Goal: Information Seeking & Learning: Learn about a topic

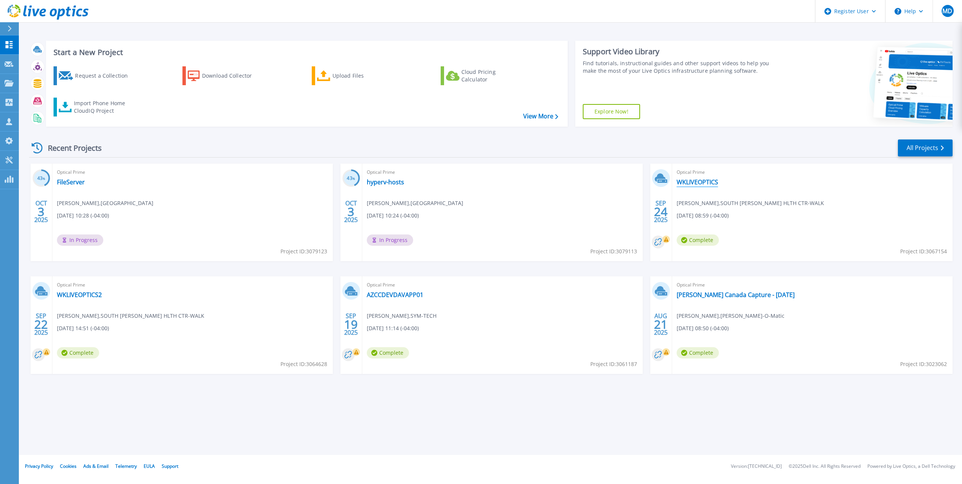
click at [705, 181] on link "WKLIVEOPTICS" at bounding box center [696, 182] width 41 height 8
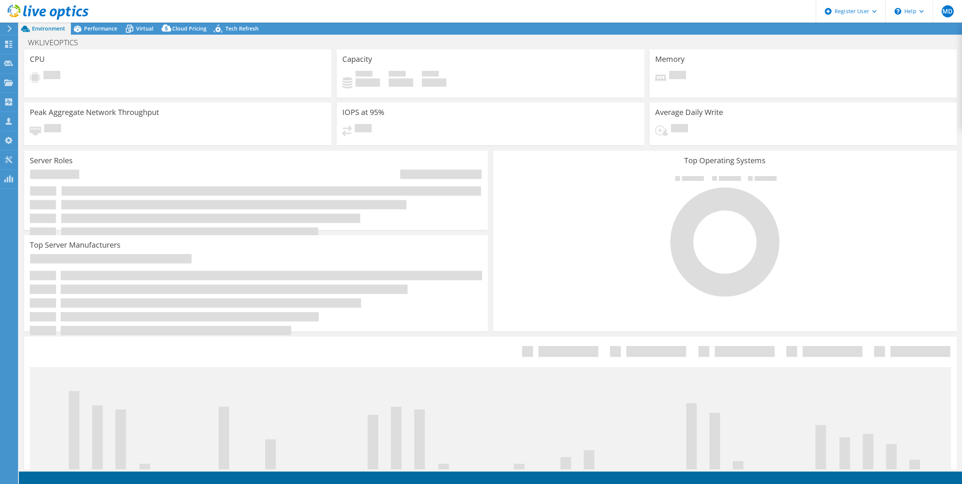
select select "USD"
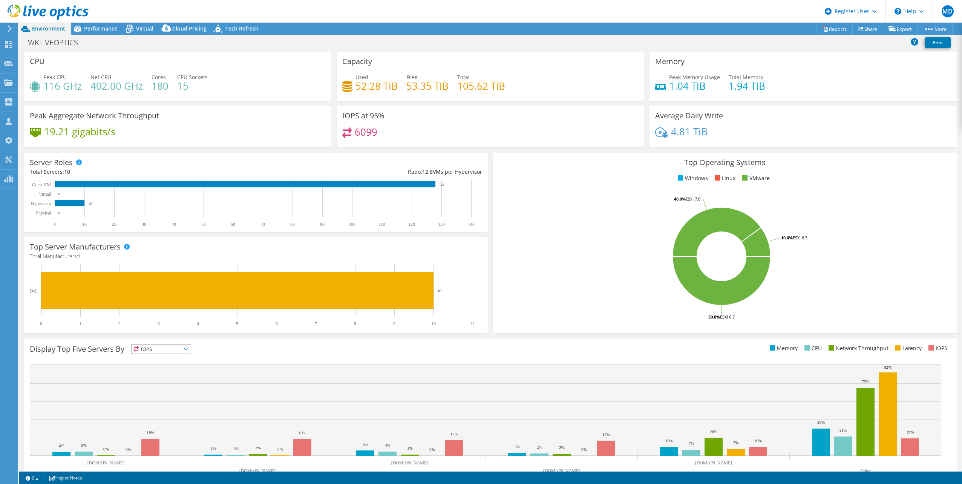
click at [63, 31] on span "Environment" at bounding box center [48, 28] width 33 height 7
click at [90, 31] on span "Performance" at bounding box center [100, 28] width 33 height 7
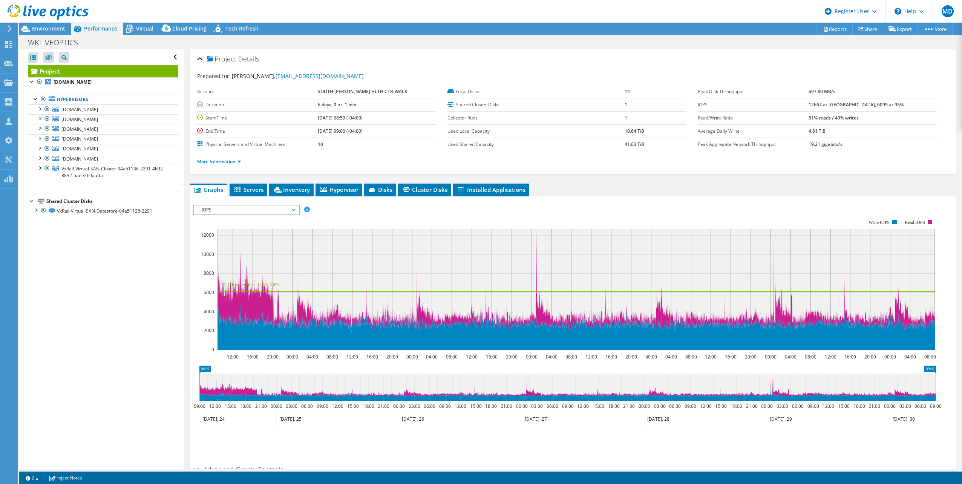
click at [237, 214] on div "IOPS IOPS Disk Throughput IO Size Latency Queue Depth CPU Percentage Memory Pag…" at bounding box center [246, 210] width 106 height 11
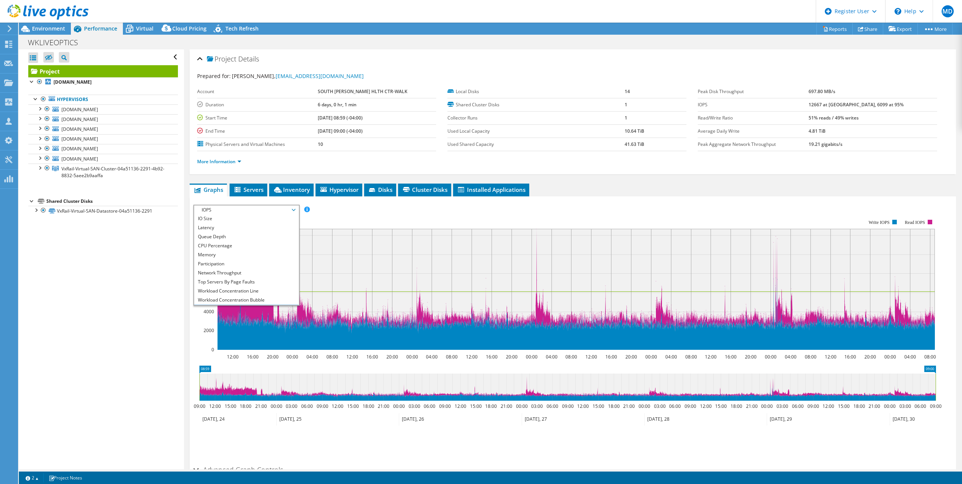
scroll to position [27, 0]
click at [211, 300] on li "All" at bounding box center [246, 300] width 104 height 9
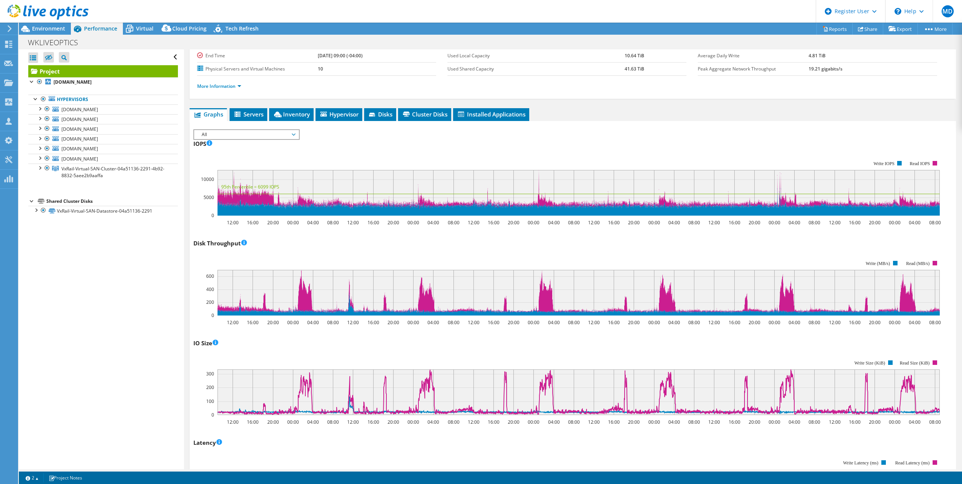
scroll to position [0, 0]
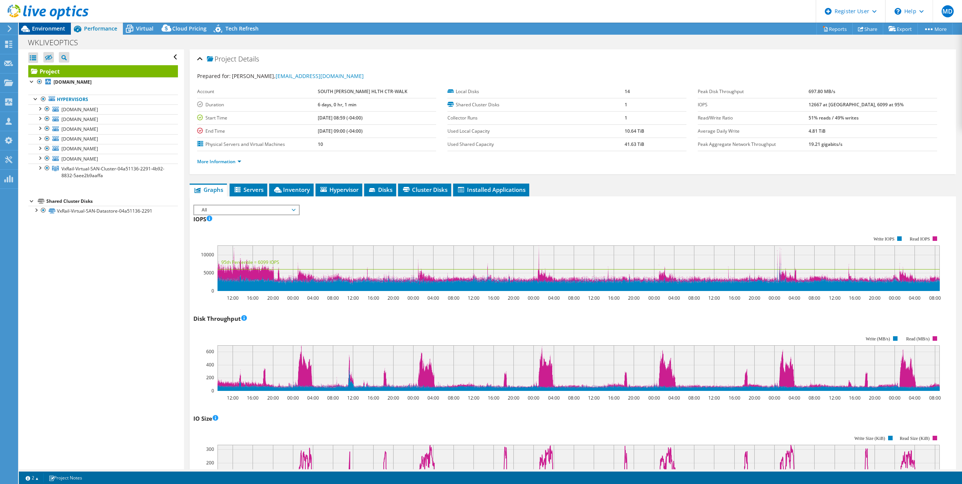
click at [54, 29] on span "Environment" at bounding box center [48, 28] width 33 height 7
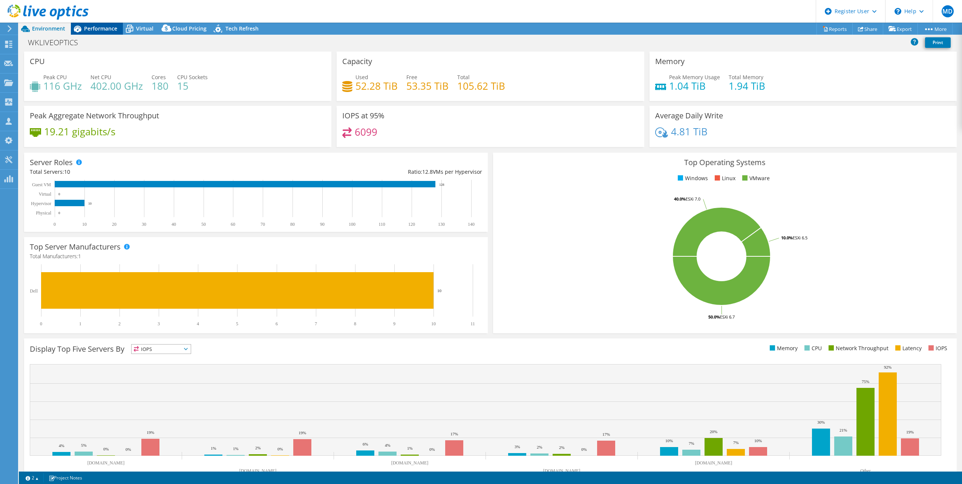
click at [108, 31] on span "Performance" at bounding box center [100, 28] width 33 height 7
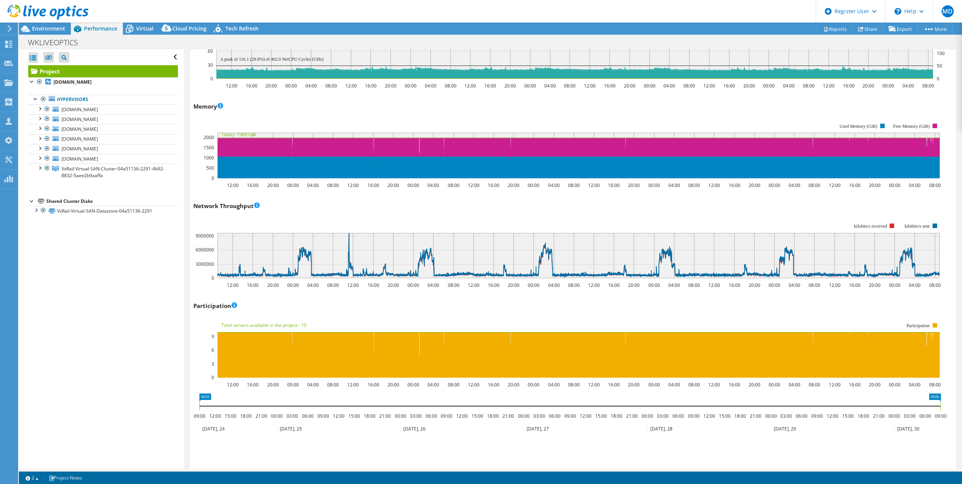
scroll to position [716, 0]
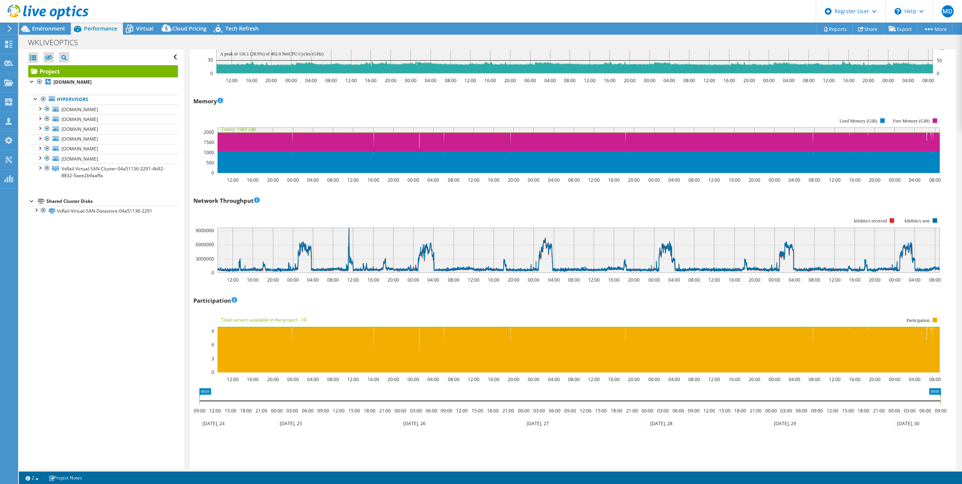
click at [102, 384] on div "Open All Close All Hide Excluded Nodes Project Tree Filter" at bounding box center [101, 259] width 165 height 420
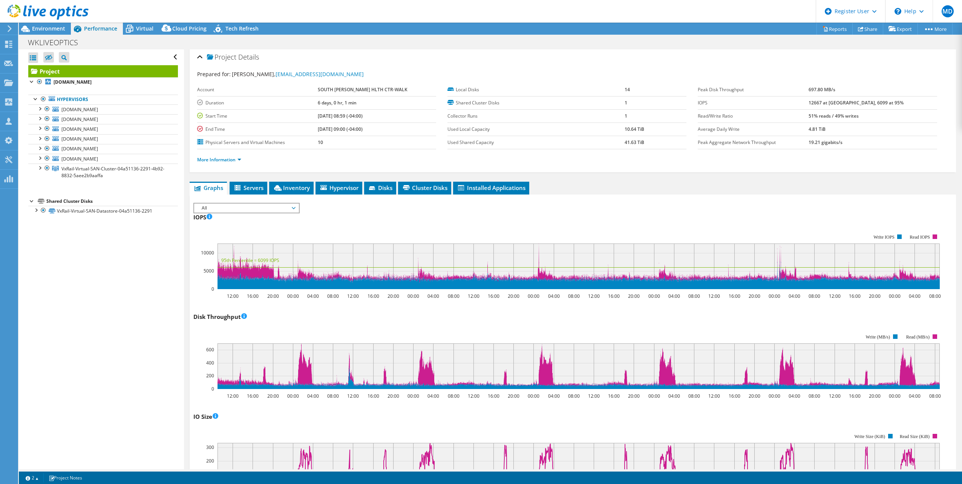
scroll to position [0, 0]
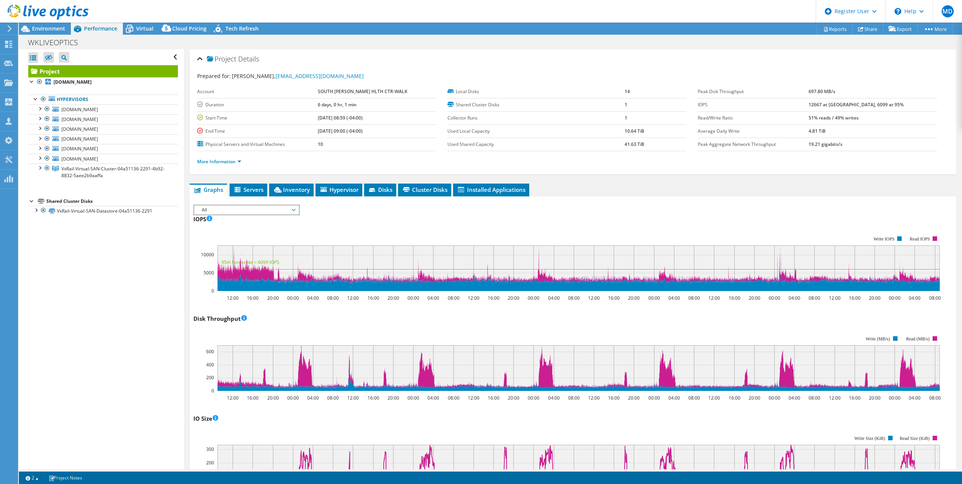
click at [56, 29] on span "Environment" at bounding box center [48, 28] width 33 height 7
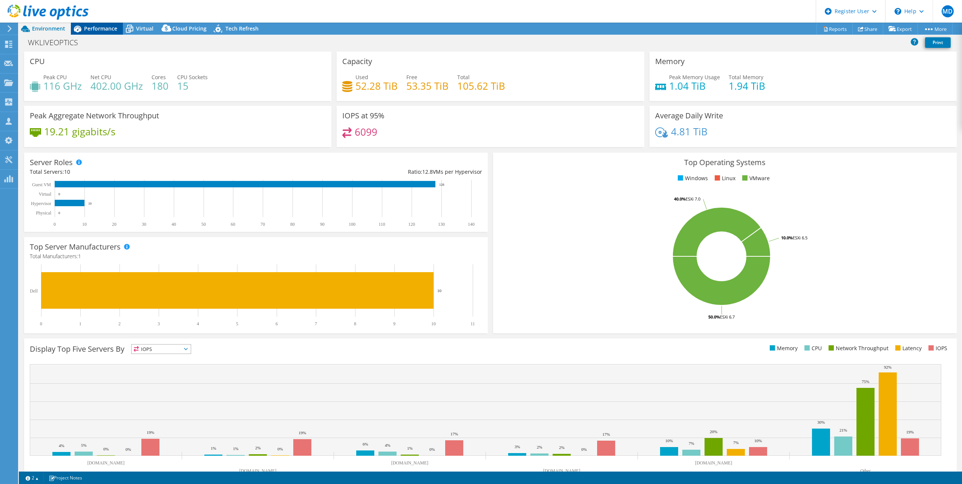
click at [103, 31] on span "Performance" at bounding box center [100, 28] width 33 height 7
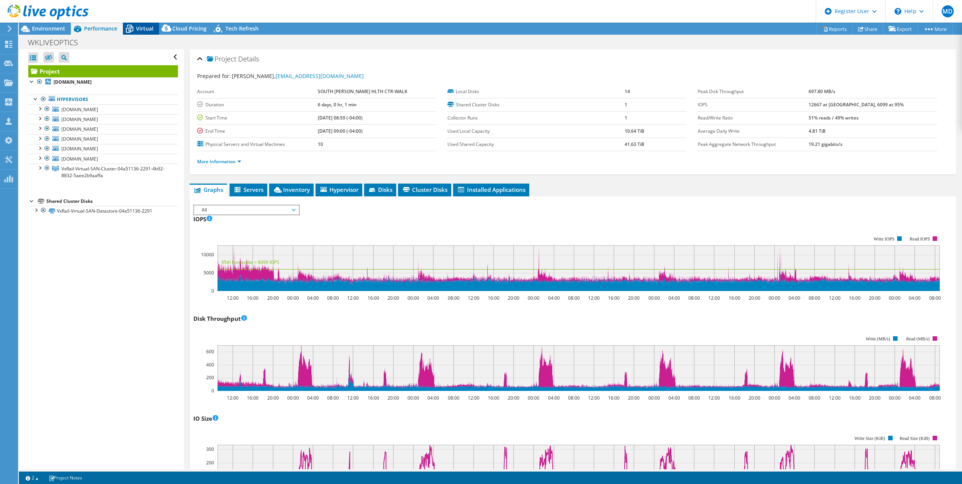
click at [156, 26] on div "Virtual" at bounding box center [141, 29] width 36 height 12
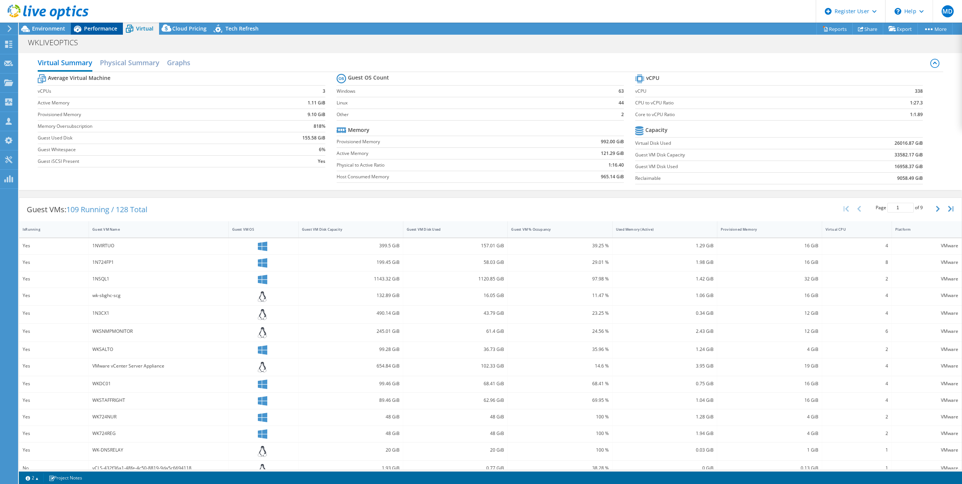
click at [96, 32] on div "Performance" at bounding box center [97, 29] width 52 height 12
click at [45, 34] on div "Environment" at bounding box center [45, 29] width 52 height 12
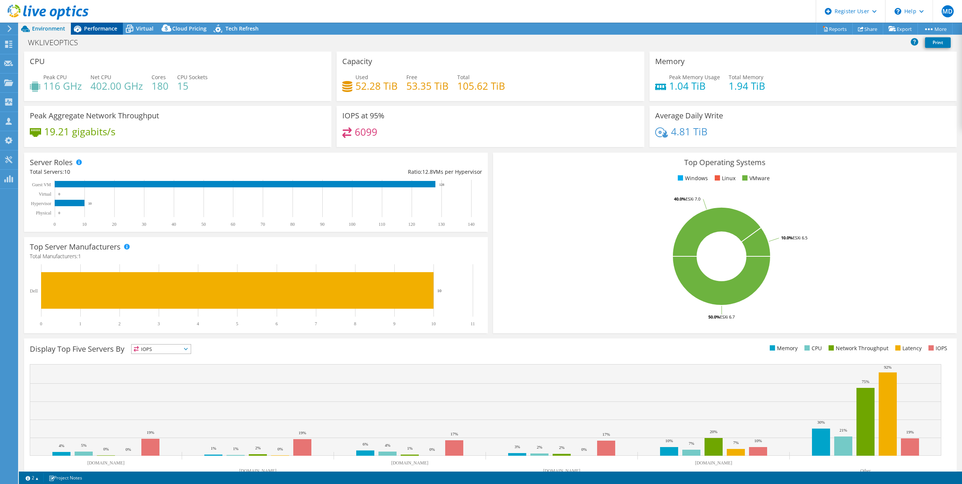
drag, startPoint x: 98, startPoint y: 31, endPoint x: 110, endPoint y: 31, distance: 12.1
click at [97, 31] on span "Performance" at bounding box center [100, 28] width 33 height 7
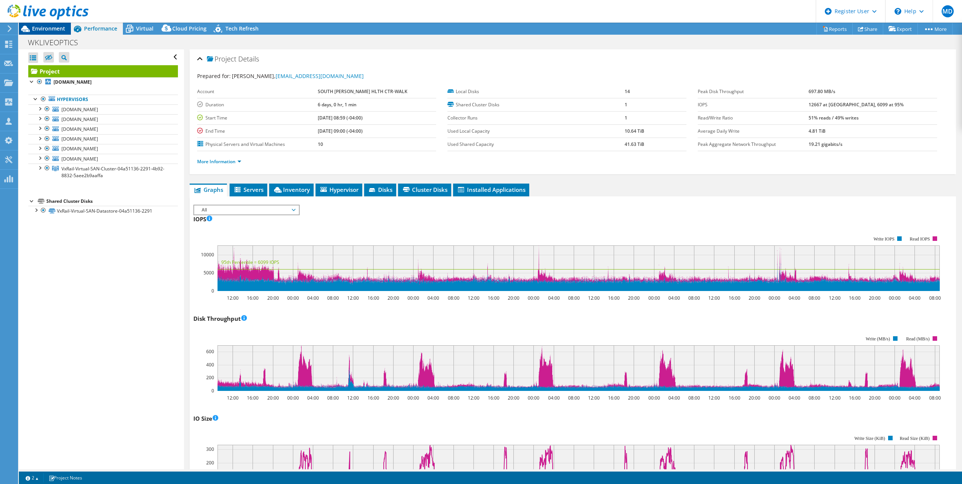
click at [60, 29] on span "Environment" at bounding box center [48, 28] width 33 height 7
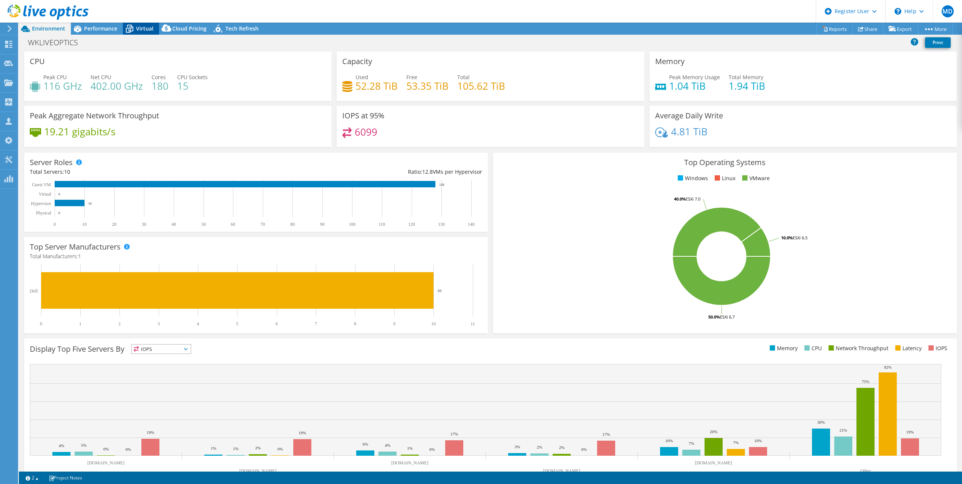
click at [152, 28] on span "Virtual" at bounding box center [144, 28] width 17 height 7
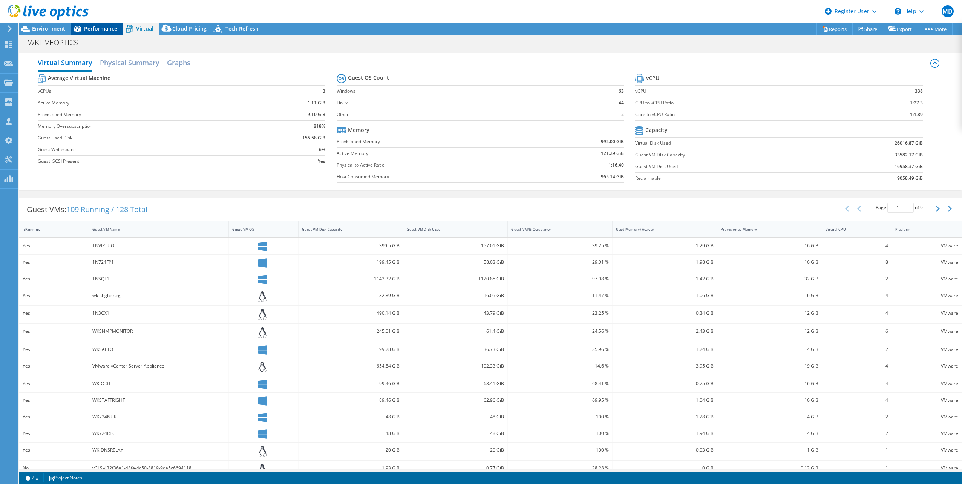
click at [87, 31] on span "Performance" at bounding box center [100, 28] width 33 height 7
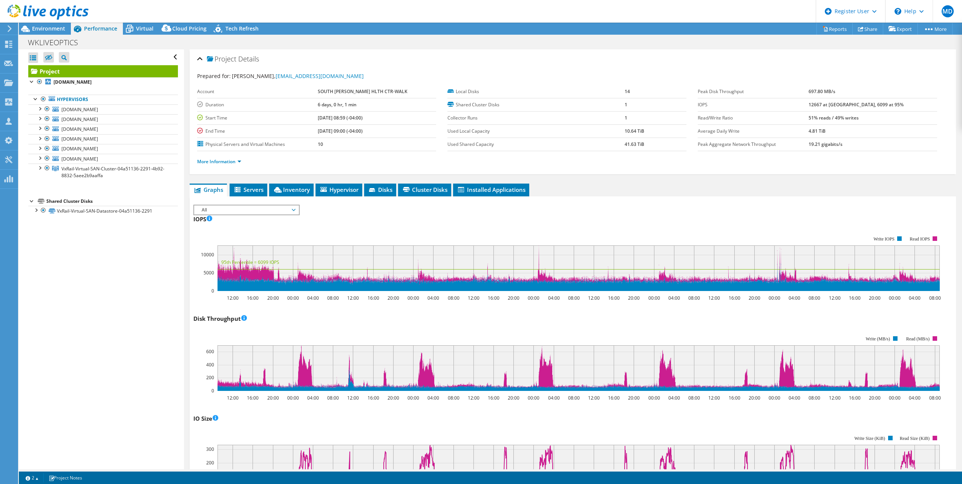
click at [303, 192] on span "Inventory" at bounding box center [291, 190] width 37 height 8
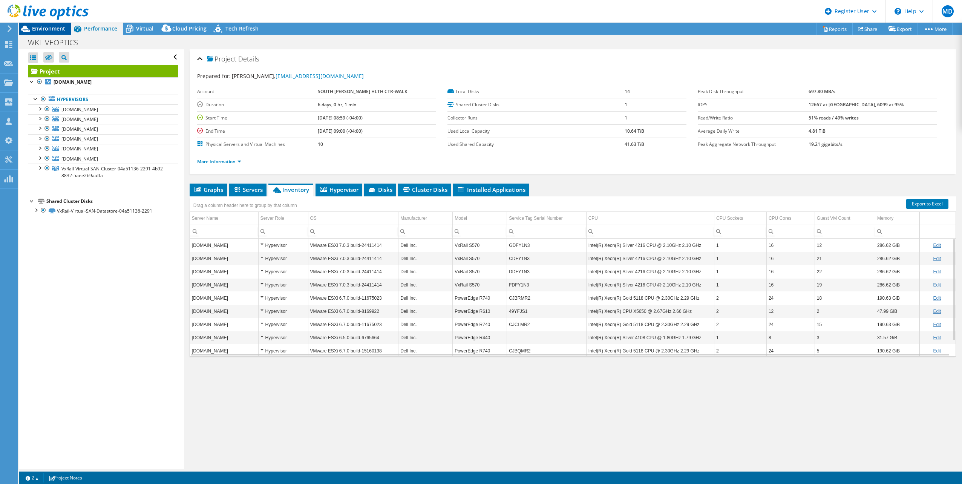
click at [49, 32] on span "Environment" at bounding box center [48, 28] width 33 height 7
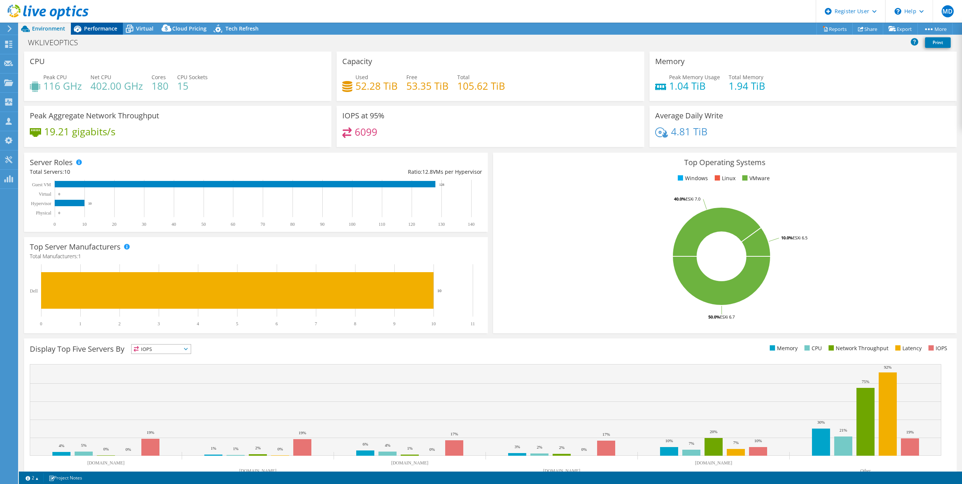
click at [102, 29] on span "Performance" at bounding box center [100, 28] width 33 height 7
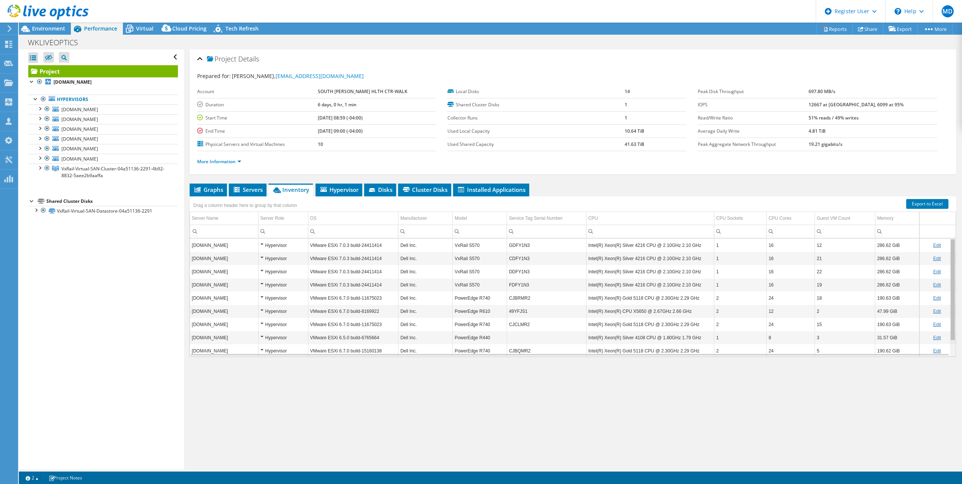
drag, startPoint x: 948, startPoint y: 323, endPoint x: 926, endPoint y: 258, distance: 68.7
click at [926, 258] on body "MD Dell User Michael D'Emilio Michael.DEmilio@dell.com Dell My Profile Log Out …" at bounding box center [481, 242] width 962 height 484
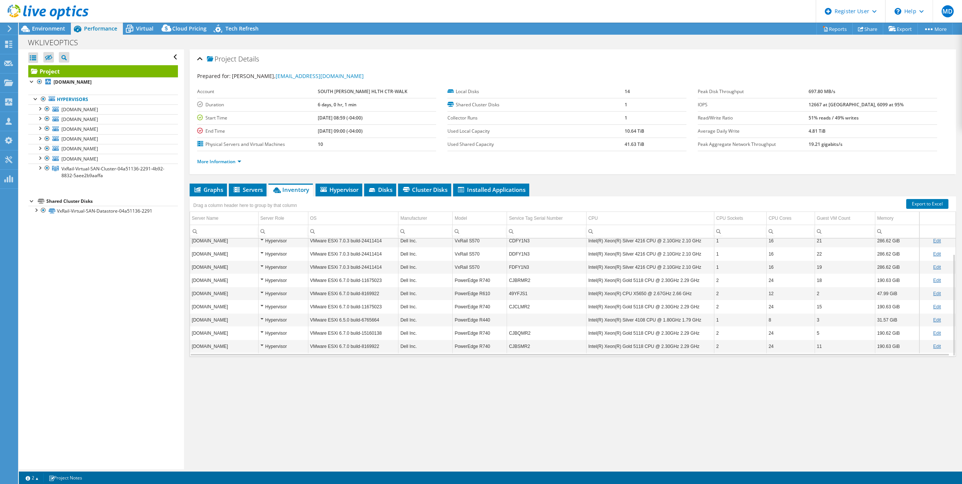
click at [601, 430] on div "Project Details Prepared for: Dillan Forsyth, dillan.forsyth@sbghc.on.ca Accoun…" at bounding box center [572, 259] width 777 height 420
click at [751, 439] on div "Project Details Prepared for: Dillan Forsyth, dillan.forsyth@sbghc.on.ca Accoun…" at bounding box center [572, 259] width 777 height 420
click at [244, 185] on li "Servers" at bounding box center [248, 189] width 38 height 13
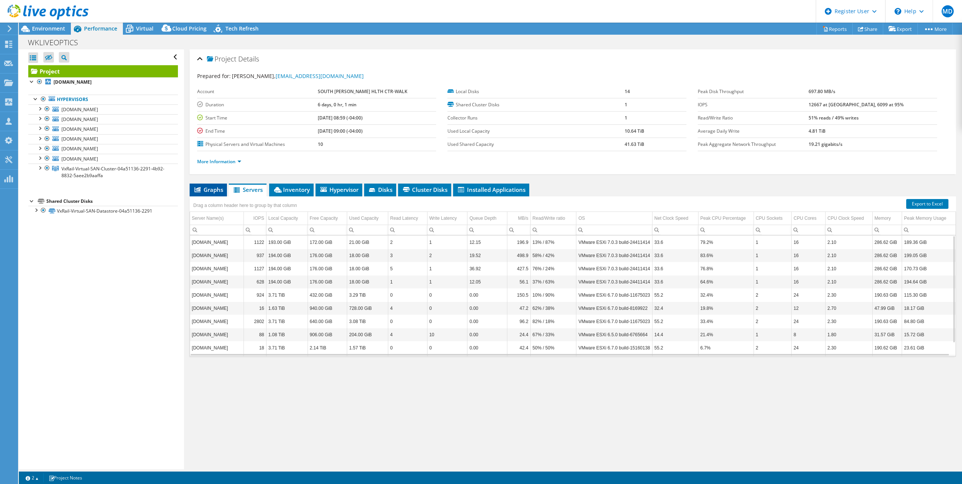
click at [214, 190] on span "Graphs" at bounding box center [208, 190] width 30 height 8
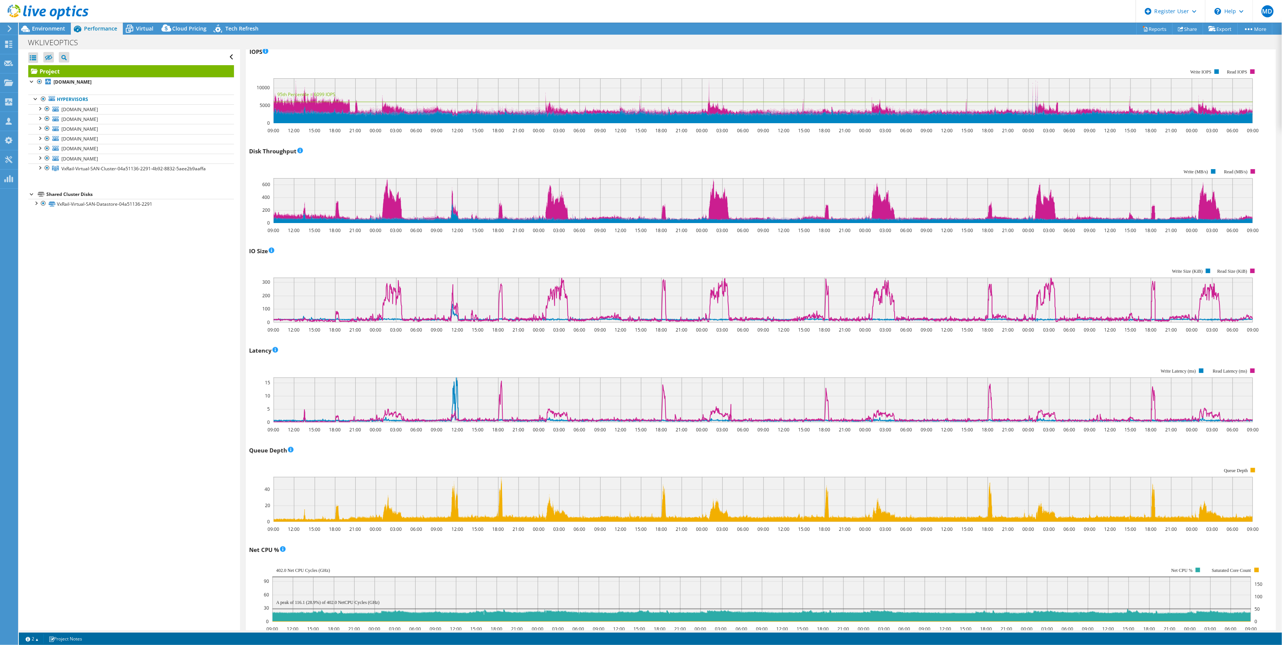
scroll to position [147, 0]
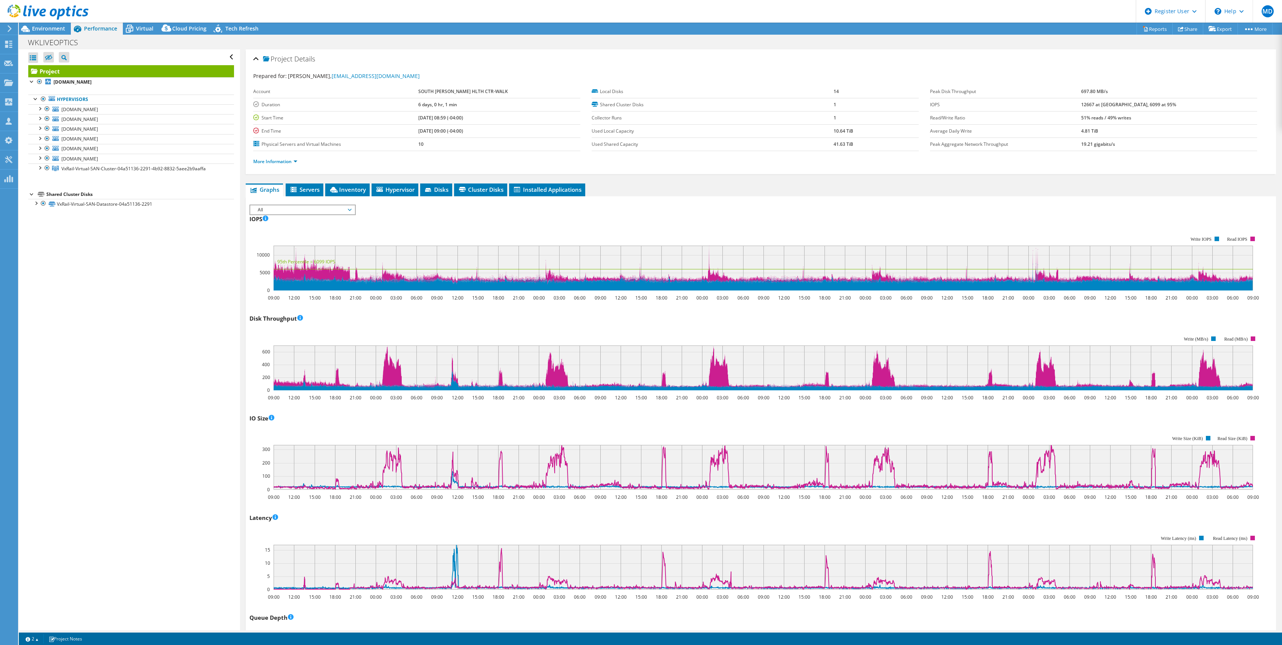
select select "USD"
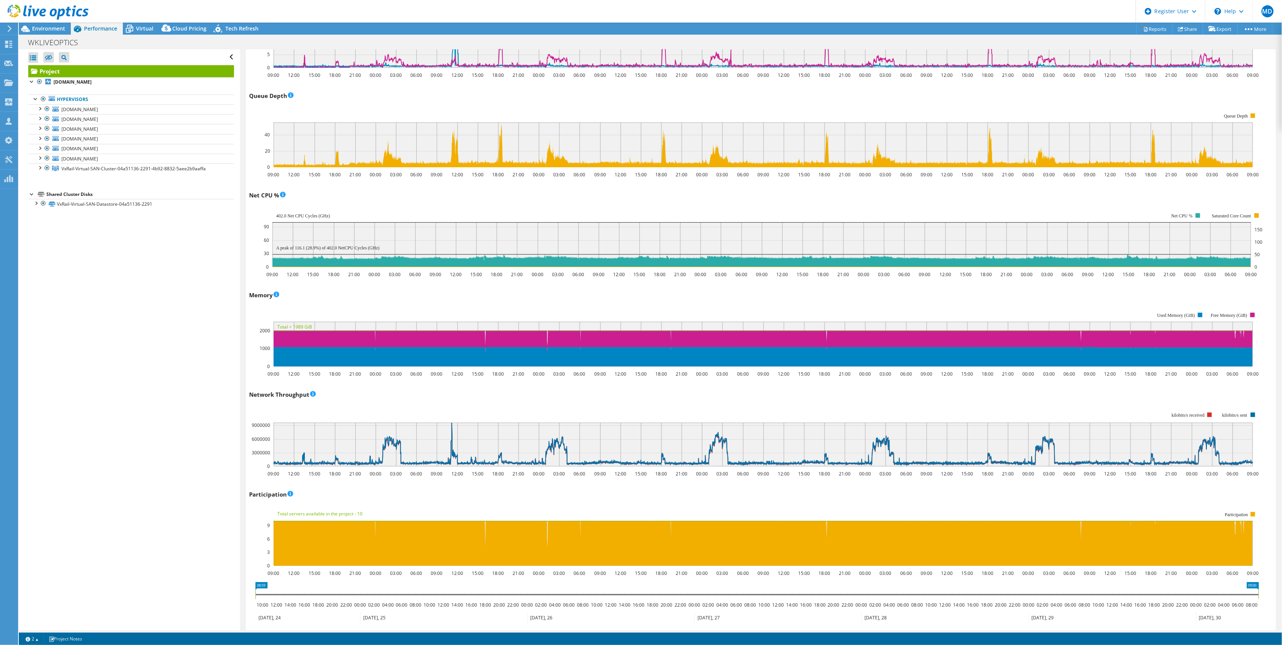
scroll to position [622, 0]
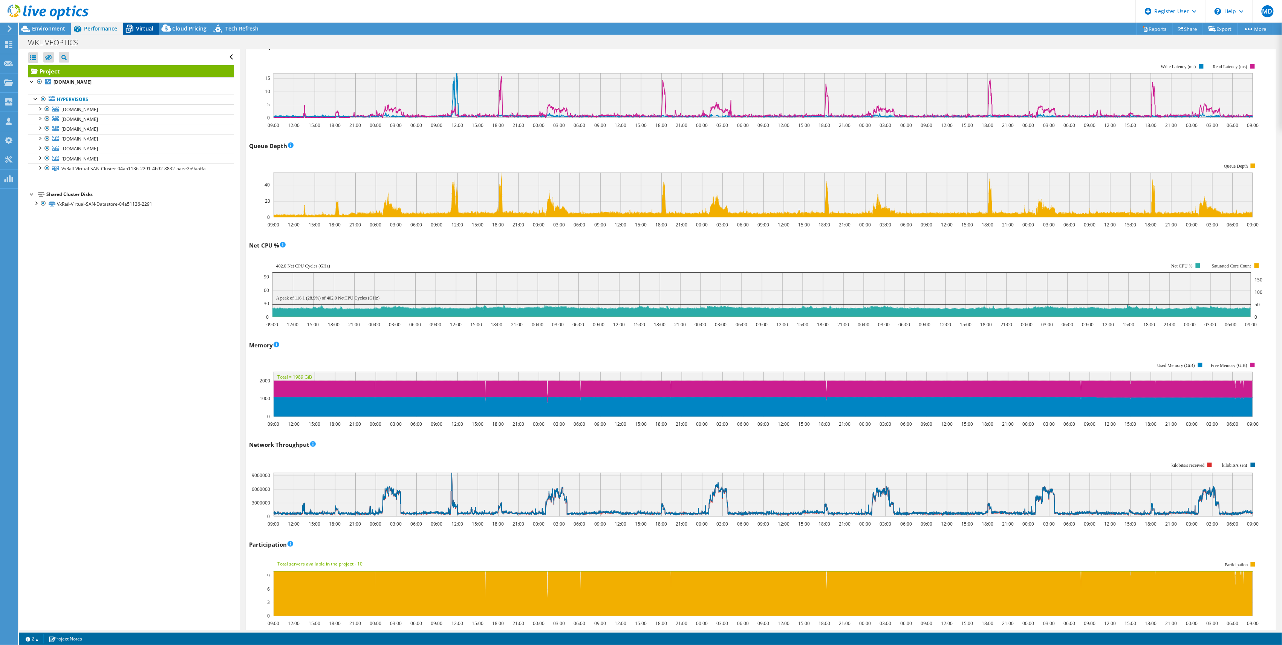
click at [133, 32] on icon at bounding box center [129, 28] width 13 height 13
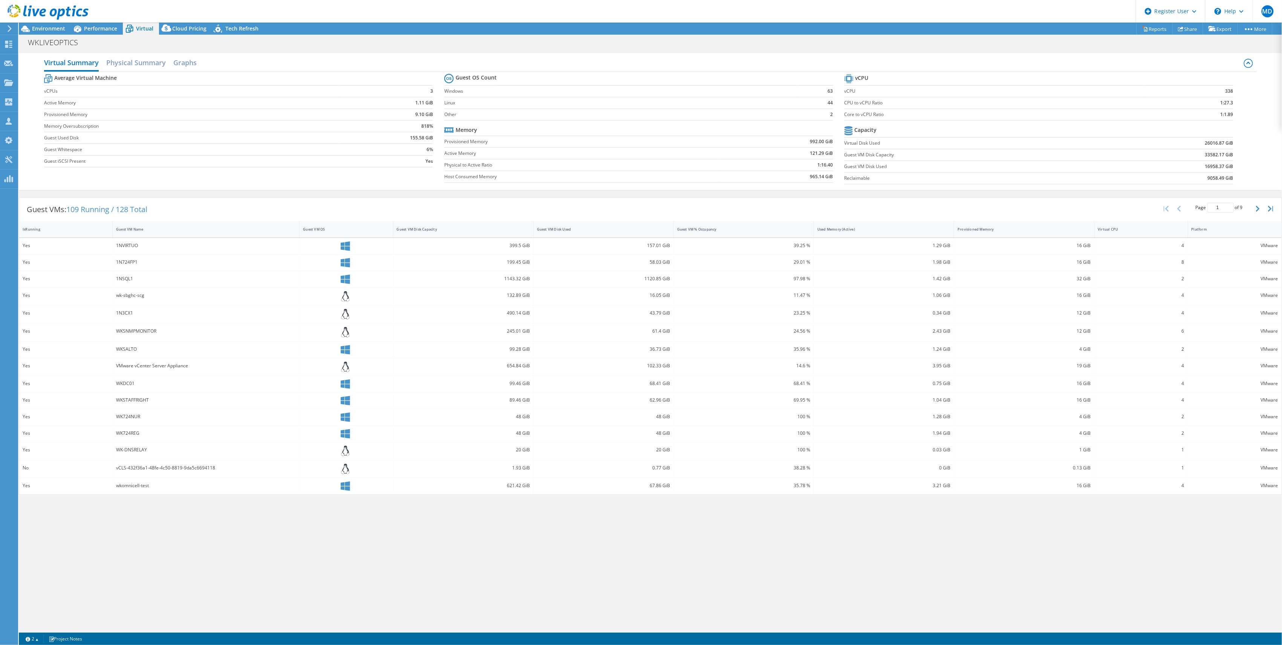
scroll to position [220, 0]
click at [460, 229] on div "Guest VM Disk Capacity" at bounding box center [459, 229] width 124 height 5
click at [597, 233] on div "Guest VM Disk Used" at bounding box center [599, 229] width 131 height 12
click at [596, 231] on div "Guest VM Disk Used" at bounding box center [599, 229] width 124 height 5
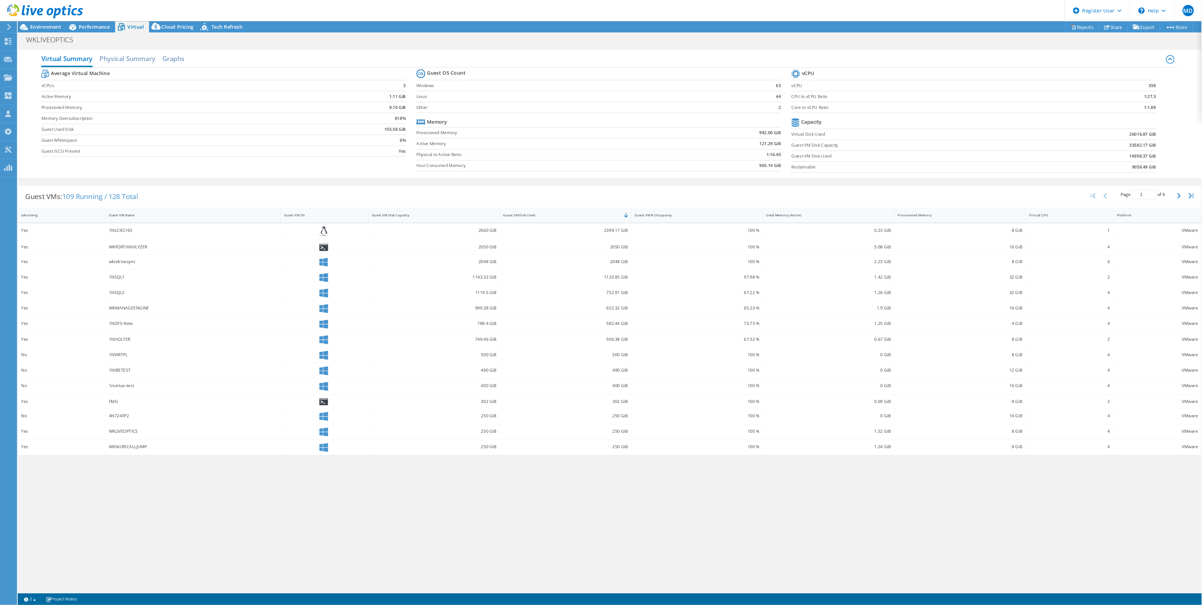
scroll to position [0, 0]
click at [64, 30] on span "Environment" at bounding box center [48, 28] width 33 height 7
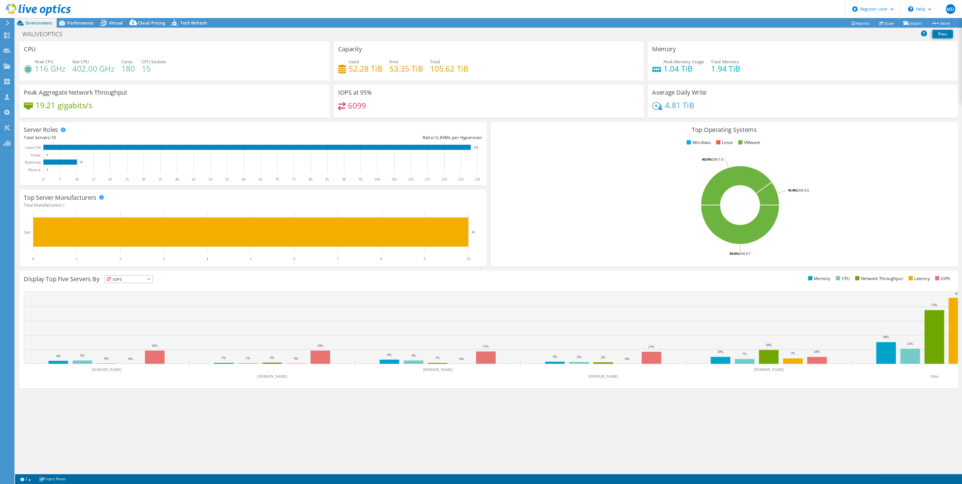
scroll to position [27, 0]
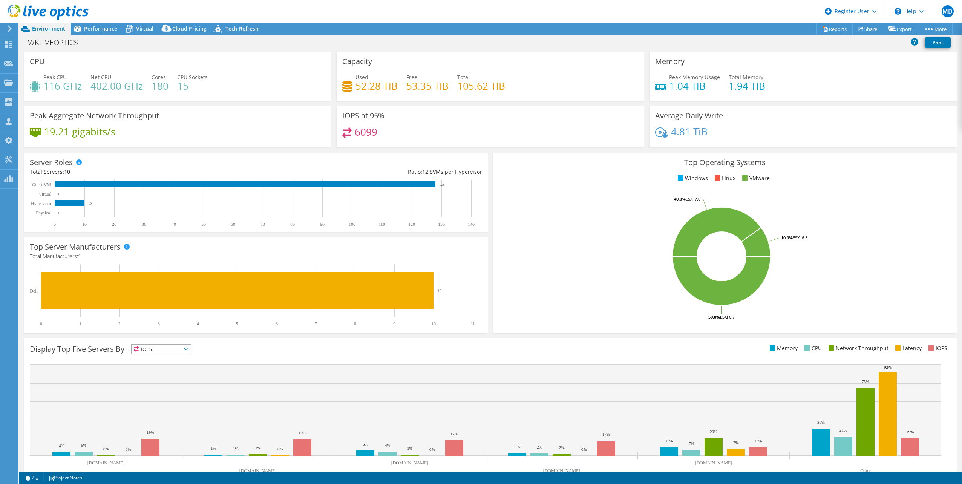
select select "USD"
